Goal: Task Accomplishment & Management: Manage account settings

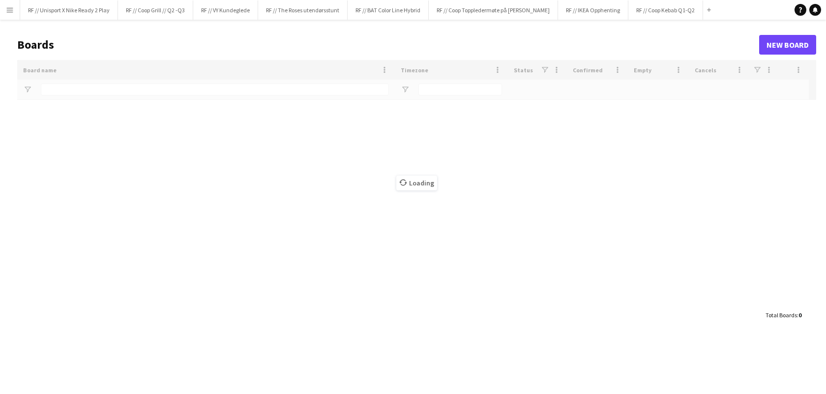
type input "*****"
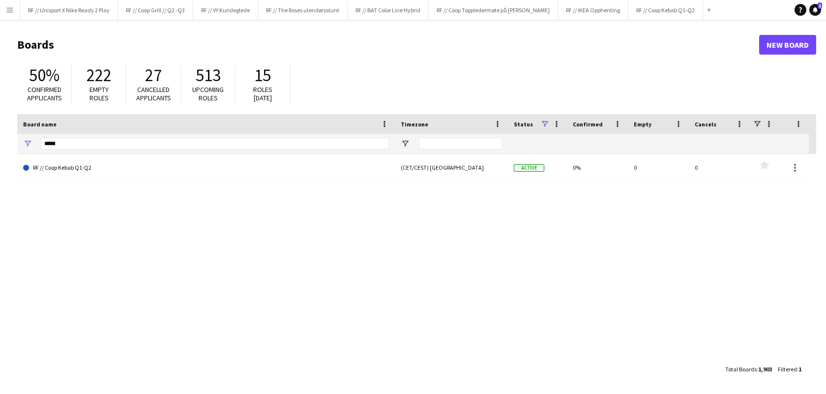
click at [14, 11] on button "Menu" at bounding box center [10, 10] width 20 height 20
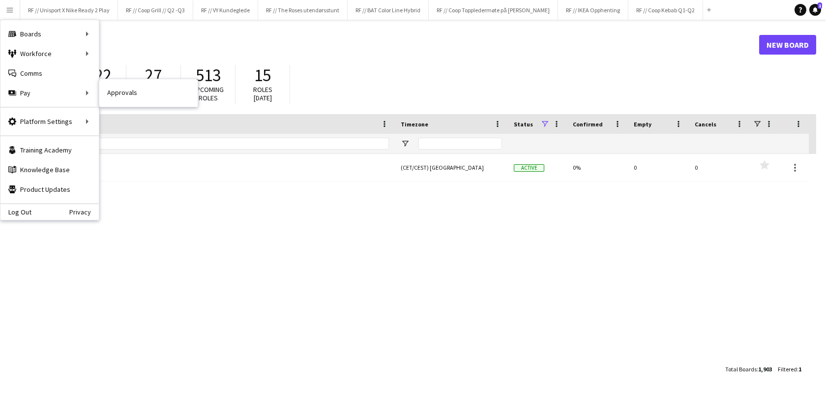
click at [165, 89] on link "Approvals" at bounding box center [148, 93] width 98 height 20
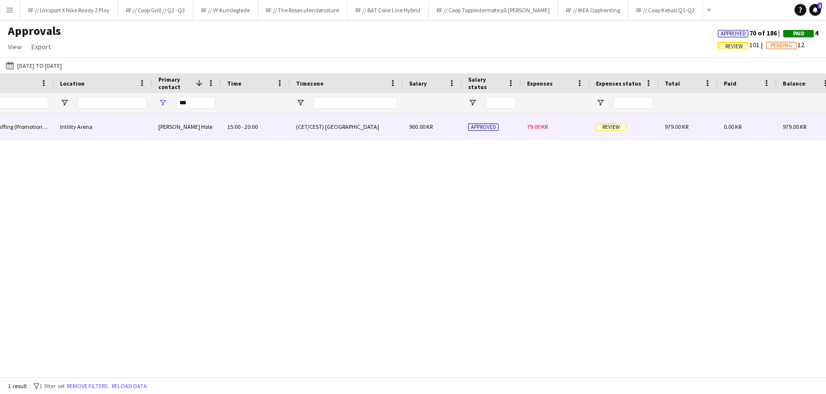
click at [612, 128] on span "Review" at bounding box center [611, 126] width 30 height 7
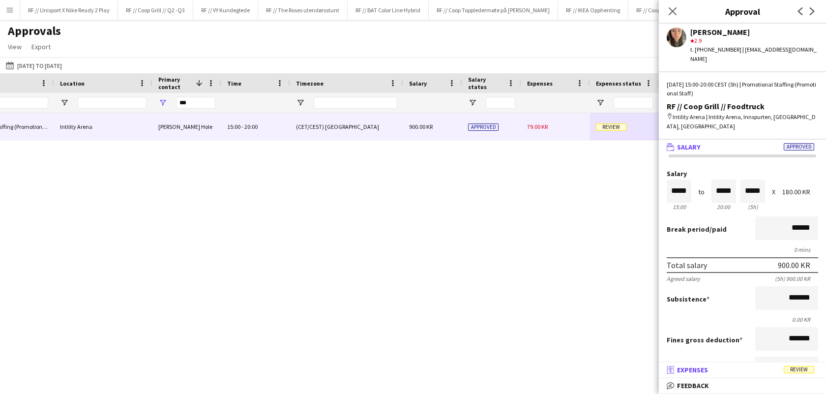
click at [699, 369] on span "Expenses" at bounding box center [692, 369] width 31 height 9
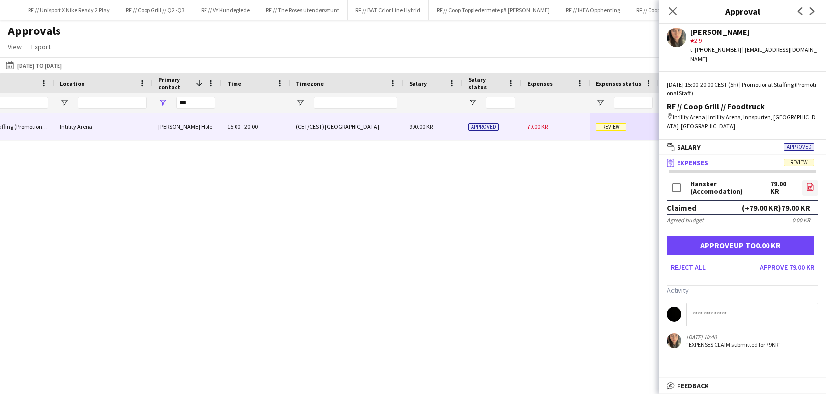
click at [806, 180] on link "file-image" at bounding box center [810, 188] width 16 height 16
click at [769, 259] on button "Approve 79.00 KR" at bounding box center [787, 267] width 62 height 16
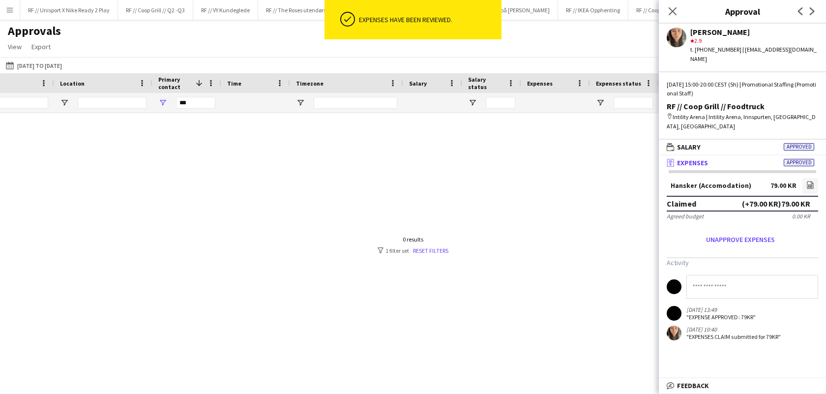
click at [560, 255] on div "RF // Coop Grill // Foodtruck Promotional Staffing (Promotional Staff) Intility…" at bounding box center [413, 240] width 826 height 255
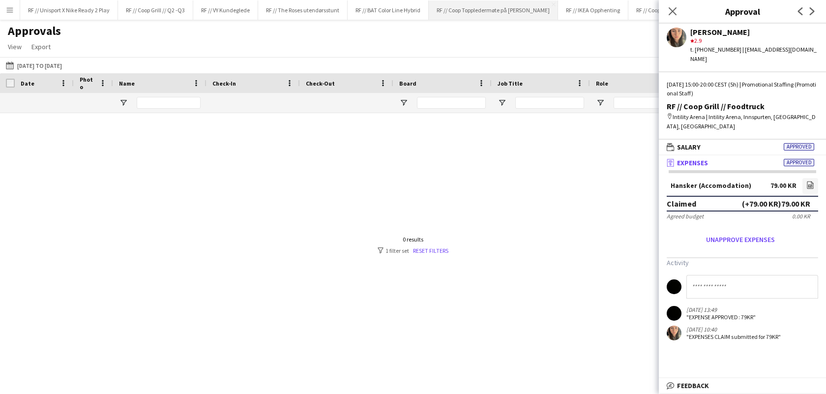
click at [452, 9] on button "RF // Coop Toppledermøte på Deichman Bjørvika Close" at bounding box center [493, 9] width 129 height 19
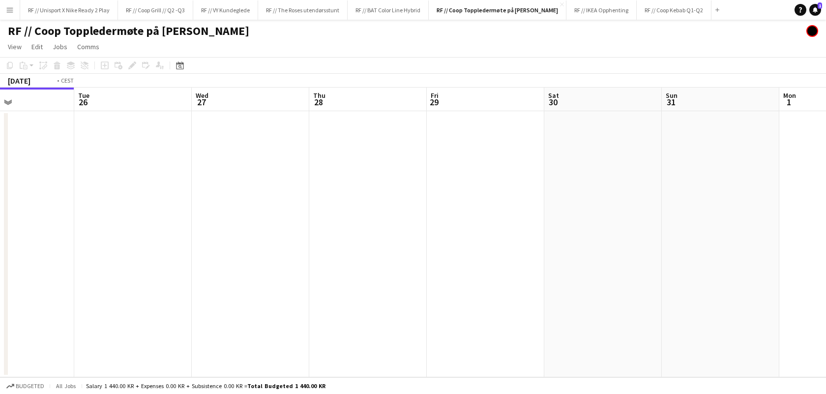
drag, startPoint x: 487, startPoint y: 274, endPoint x: 467, endPoint y: 268, distance: 21.1
click at [292, 273] on app-calendar-viewport "Fri 22 Sat 23 Sun 24 Mon 25 Tue 26 Wed 27 Thu 28 Fri 29 Sat 30 Sun 31 Mon 1 Tue…" at bounding box center [413, 233] width 826 height 290
drag, startPoint x: 381, startPoint y: 270, endPoint x: 333, endPoint y: 266, distance: 47.8
click at [327, 270] on app-calendar-viewport "Sat 23 Sun 24 Mon 25 Tue 26 Wed 27 Thu 28 Fri 29 Sat 30 Sun 31 Mon 1 Tue 2 Wed 3" at bounding box center [413, 233] width 826 height 290
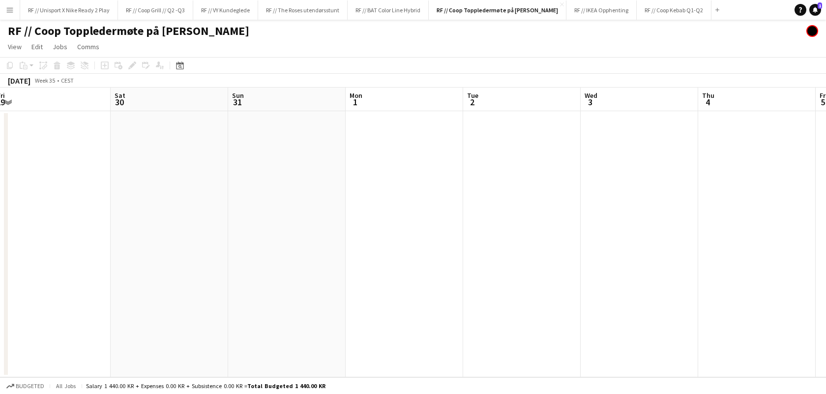
drag, startPoint x: 539, startPoint y: 279, endPoint x: 280, endPoint y: 263, distance: 259.6
click at [281, 263] on app-calendar-viewport "Tue 26 Wed 27 Thu 28 Fri 29 Sat 30 Sun 31 Mon 1 Tue 2 Wed 3 Thu 4 Fri 5 Sat 6" at bounding box center [413, 233] width 826 height 290
drag, startPoint x: 621, startPoint y: 277, endPoint x: 302, endPoint y: 266, distance: 319.2
click at [307, 266] on app-calendar-viewport "Wed 27 Thu 28 Fri 29 Sat 30 Sun 31 Mon 1 Tue 2 Wed 3 Thu 4 Fri 5 Sat 6 Sun 7" at bounding box center [413, 233] width 826 height 290
drag, startPoint x: 665, startPoint y: 270, endPoint x: 364, endPoint y: 272, distance: 300.4
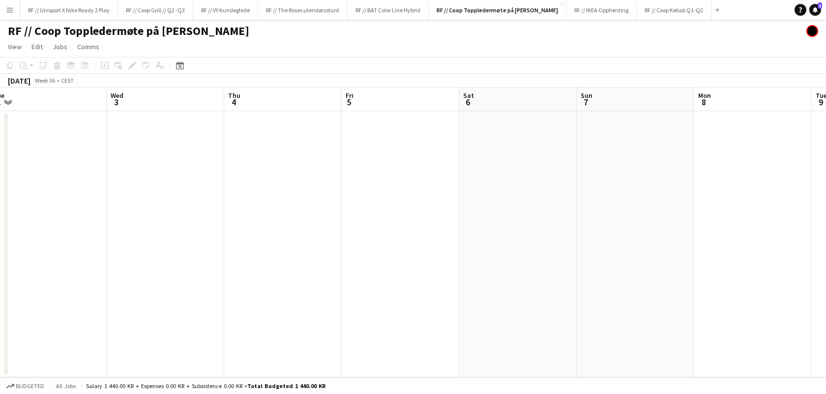
click at [368, 272] on app-calendar-viewport "Sat 30 Sun 31 Mon 1 Tue 2 Wed 3 Thu 4 Fri 5 Sat 6 Sun 7 Mon 8 Tue 9 Wed 10" at bounding box center [413, 233] width 826 height 290
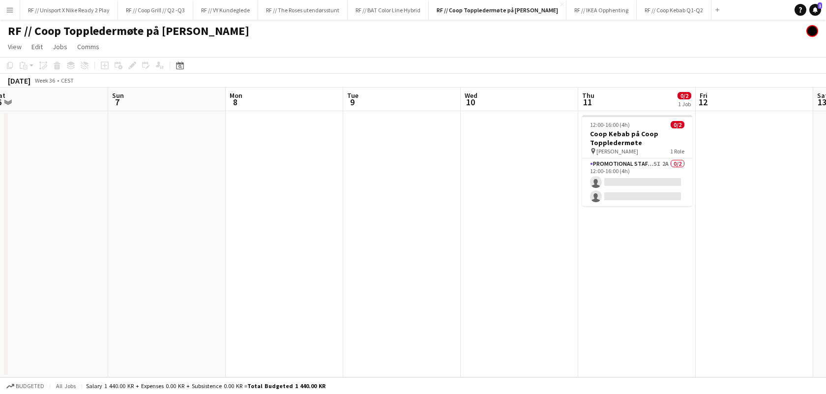
drag, startPoint x: 670, startPoint y: 279, endPoint x: 467, endPoint y: 279, distance: 202.5
click at [467, 279] on app-calendar-viewport "Wed 3 Thu 4 Fri 5 Sat 6 Sun 7 Mon 8 Tue 9 Wed 10 Thu 11 0/2 1 Job Fri 12 Sat 13…" at bounding box center [413, 233] width 826 height 290
click at [645, 179] on app-card-role "Promotional Staffing (Brand Ambassadors) 5I 2A 0/2 12:00-16:00 (4h) single-neut…" at bounding box center [637, 182] width 110 height 48
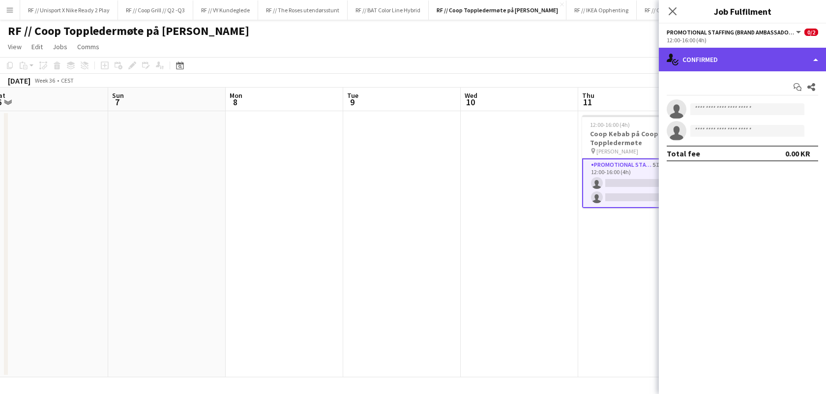
click at [798, 53] on div "single-neutral-actions-check-2 Confirmed" at bounding box center [742, 60] width 167 height 24
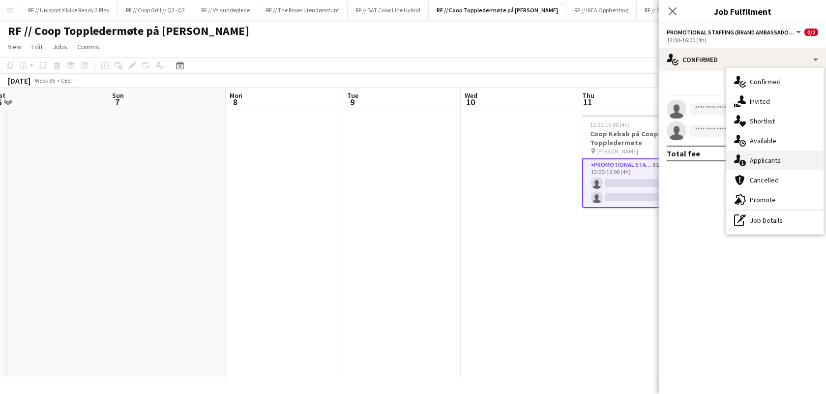
click at [770, 164] on div "single-neutral-actions-information Applicants" at bounding box center [774, 160] width 97 height 20
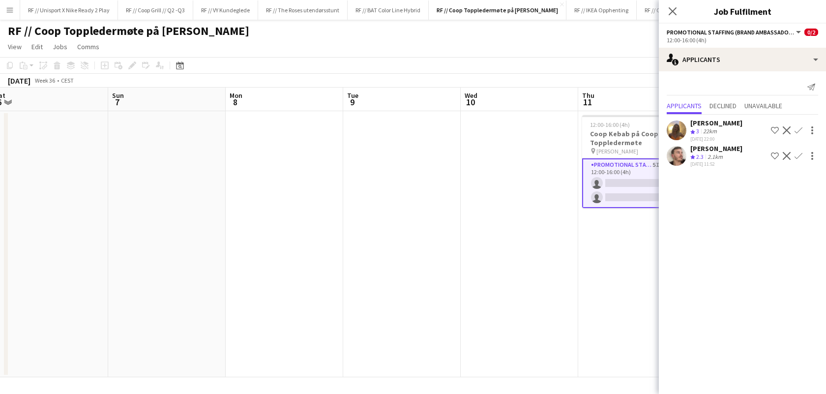
click at [671, 124] on app-user-avatar at bounding box center [677, 130] width 20 height 20
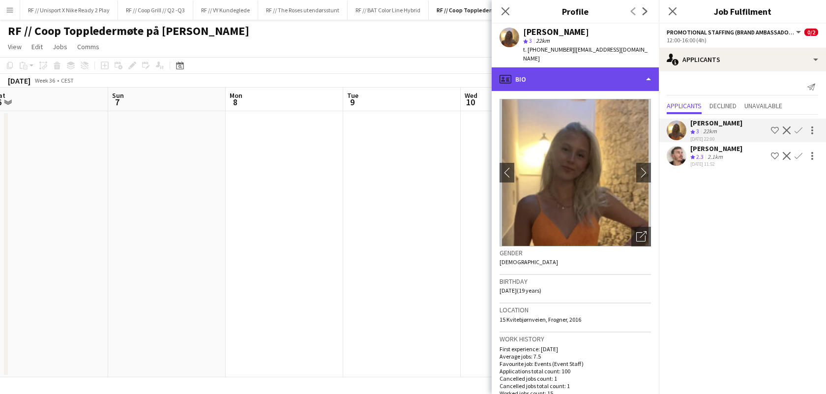
click at [603, 71] on div "profile Bio" at bounding box center [575, 79] width 167 height 24
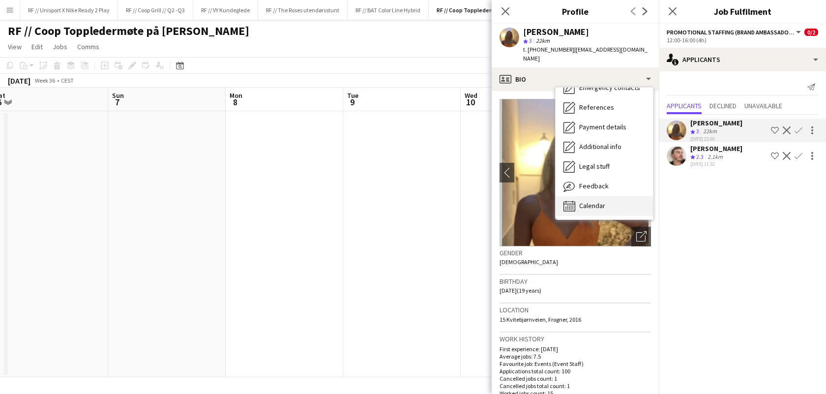
click at [601, 196] on div "Calendar Calendar" at bounding box center [603, 206] width 97 height 20
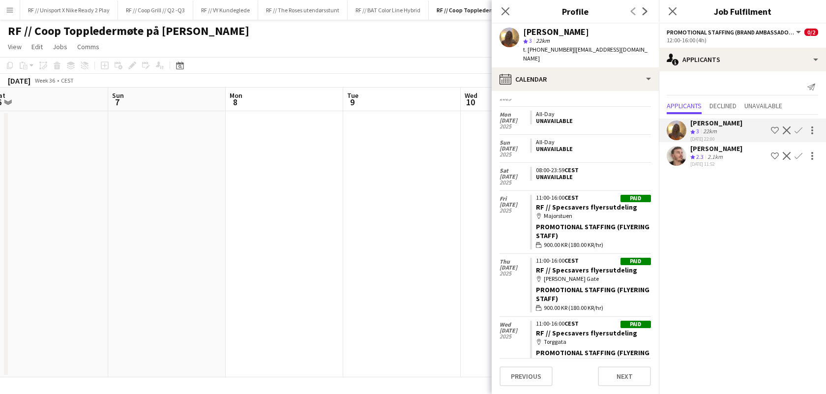
scroll to position [5110, 0]
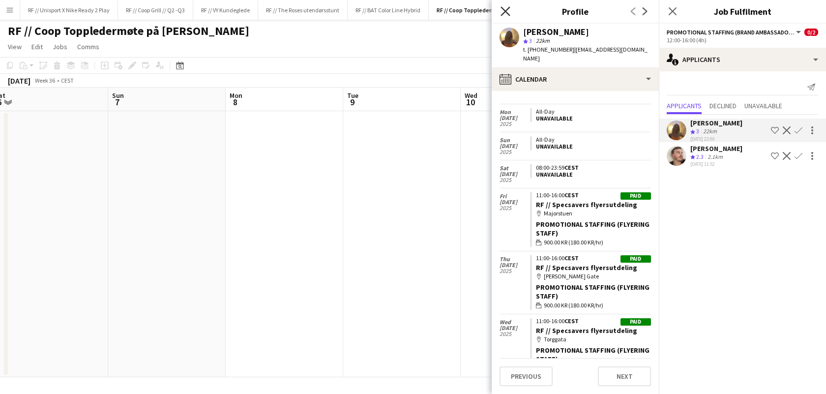
click at [506, 12] on icon at bounding box center [504, 10] width 9 height 9
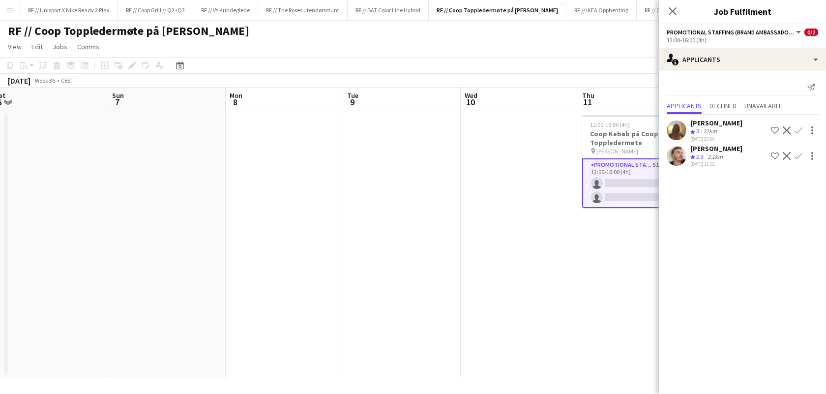
click at [639, 48] on app-page-menu "View Day view expanded Day view collapsed Month view Date picker Jump to [DATE]…" at bounding box center [413, 47] width 826 height 19
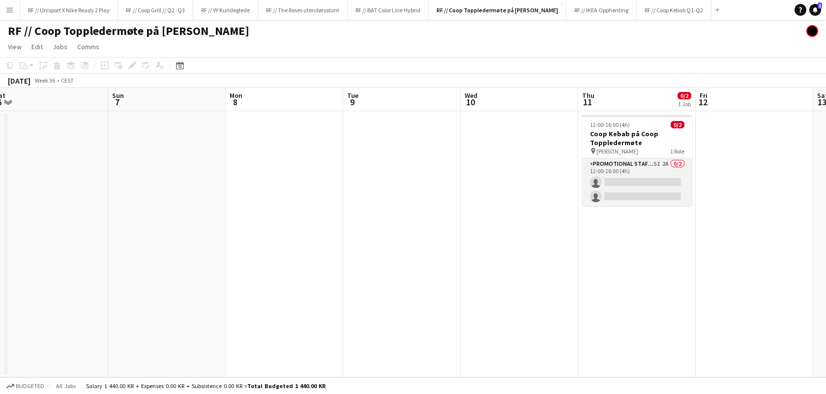
click at [640, 177] on app-card-role "Promotional Staffing (Brand Ambassadors) 5I 2A 0/2 12:00-16:00 (4h) single-neut…" at bounding box center [637, 182] width 110 height 48
